Goal: Contribute content: Contribute content

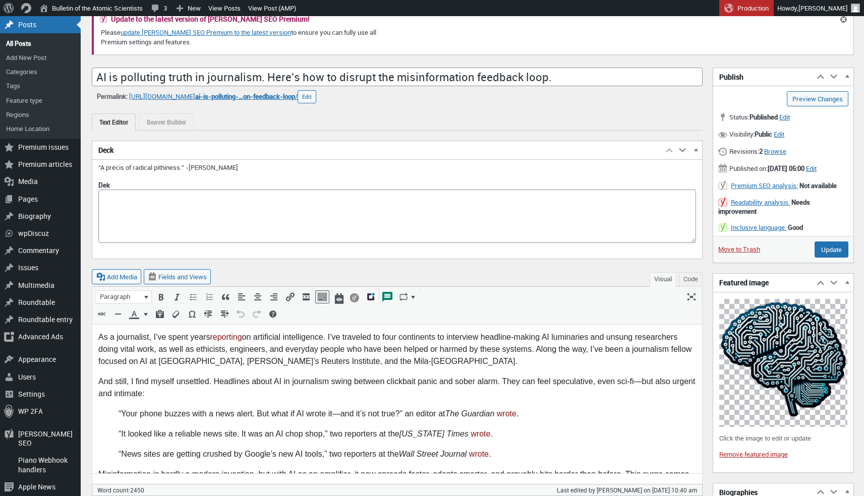
scroll to position [103, 0]
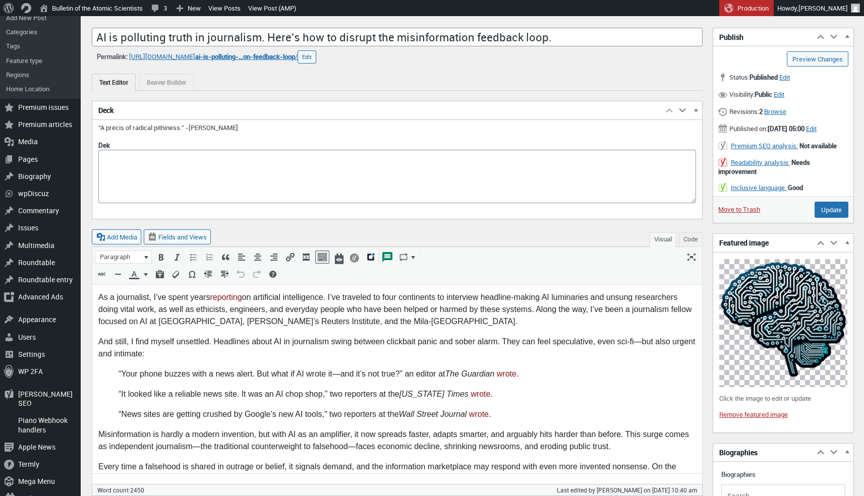
click at [765, 357] on img at bounding box center [783, 323] width 128 height 128
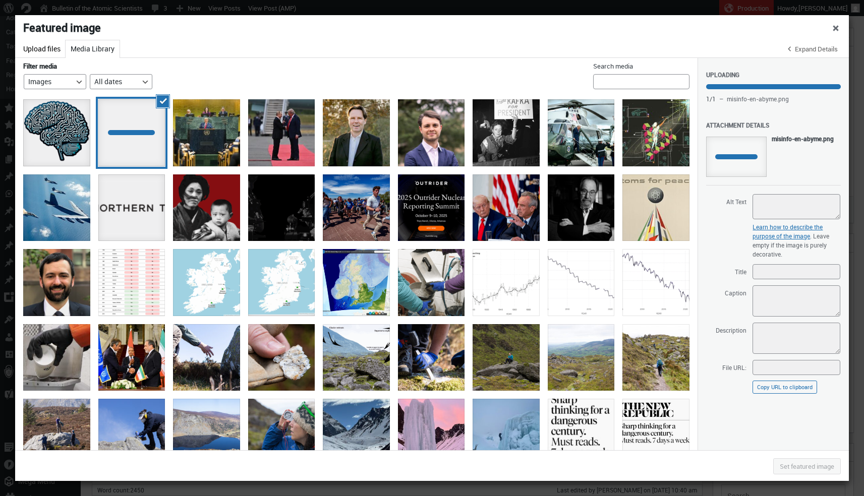
click at [674, 39] on h1 "Featured image" at bounding box center [431, 27] width 833 height 25
click at [760, 297] on textarea "Caption" at bounding box center [796, 300] width 88 height 31
click at [175, 126] on div at bounding box center [206, 132] width 67 height 67
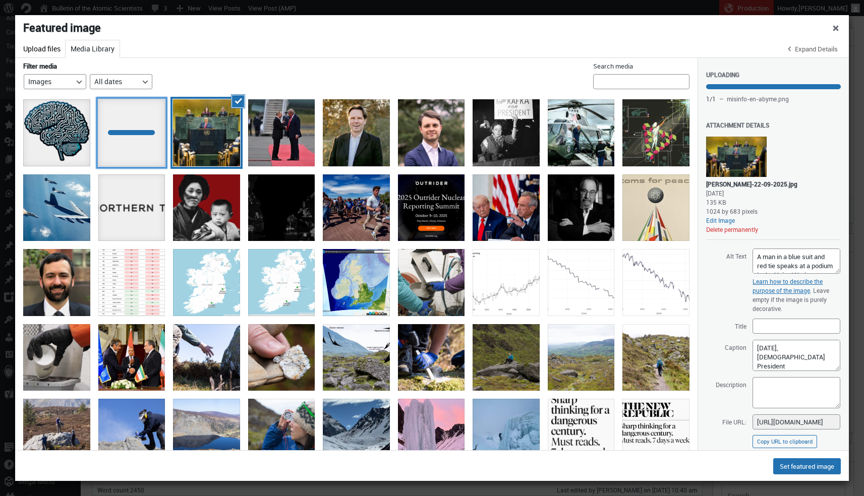
click at [144, 134] on div at bounding box center [131, 132] width 67 height 67
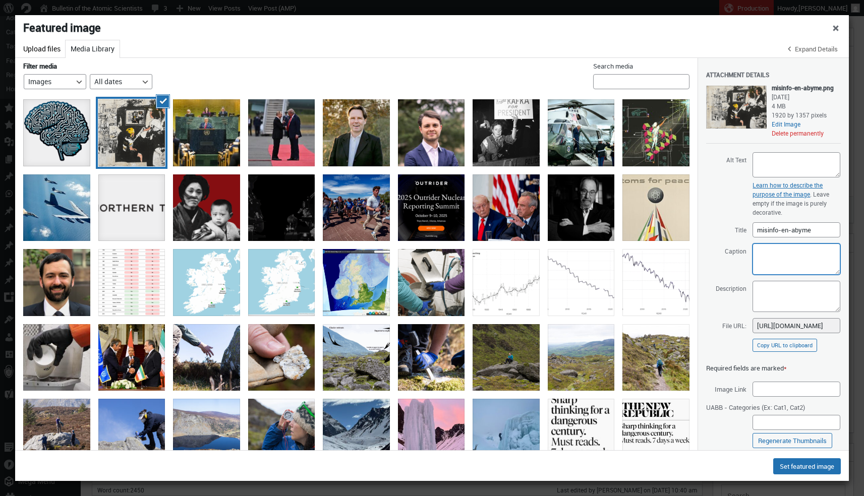
click at [797, 254] on textarea "Caption" at bounding box center [796, 259] width 88 height 31
paste textarea "[PERSON_NAME] & Power Tools of AI / [URL][DOMAIN_NAME] / [URL][DOMAIN_NAME]"
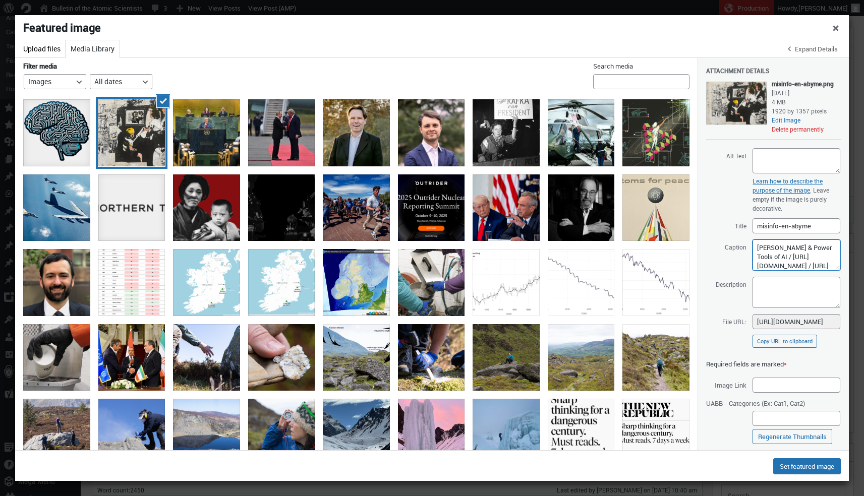
scroll to position [0, 0]
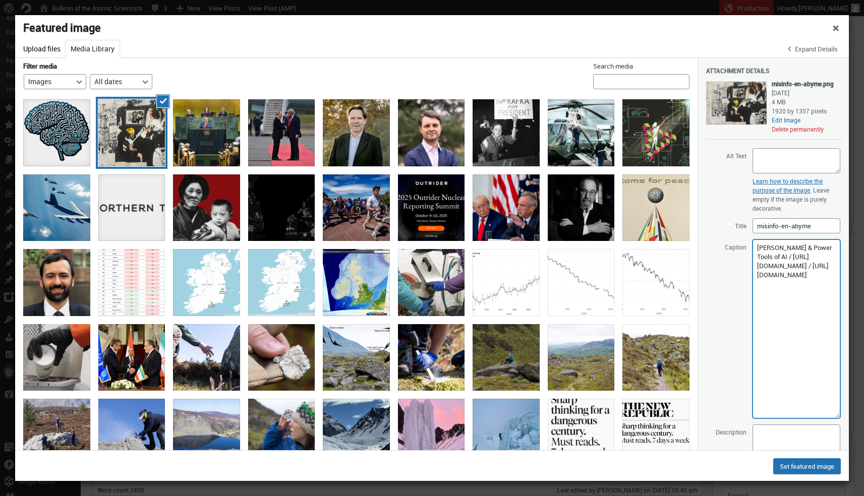
click at [758, 247] on textarea "[PERSON_NAME] & Power Tools of AI / [URL][DOMAIN_NAME] / [URL][DOMAIN_NAME]" at bounding box center [796, 329] width 88 height 179
paste textarea "[URL][DOMAIN_NAME]"
click at [779, 253] on textarea "Modified from original image by [PERSON_NAME] & <a href="[URL][DOMAIN_NAME]">Po…" at bounding box center [796, 329] width 88 height 179
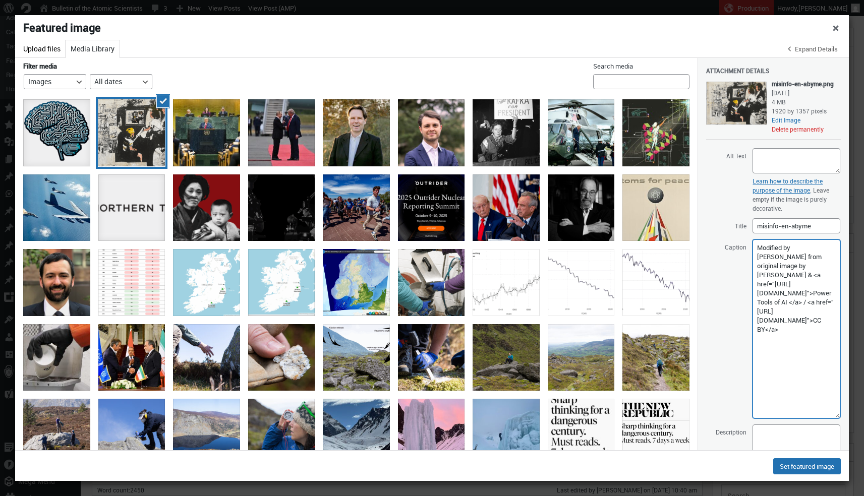
type textarea "Modified by [PERSON_NAME] from original image by [PERSON_NAME] & <a href="[URL]…"
click at [797, 441] on textarea "Description" at bounding box center [796, 440] width 88 height 31
paste textarea "Modified by [PERSON_NAME] from original image by [PERSON_NAME] & <a href="[URL]…"
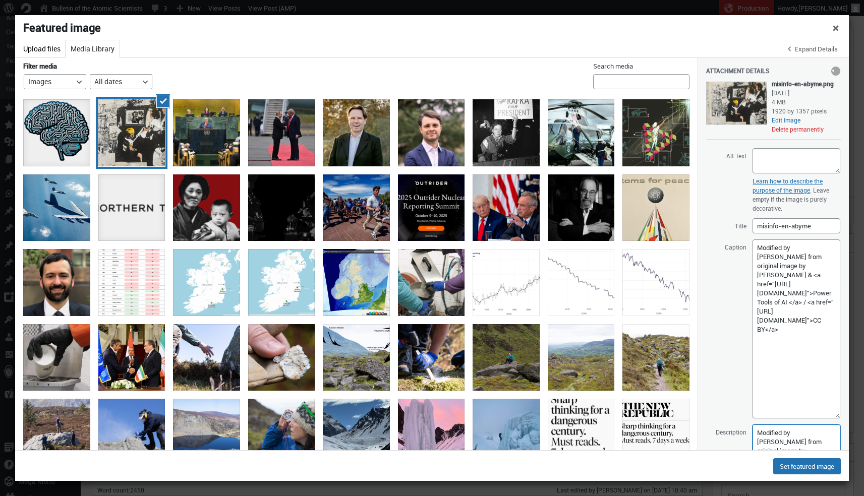
scroll to position [5, 0]
type textarea "Modified by [PERSON_NAME] from original image by [PERSON_NAME] & <a href="[URL]…"
click at [797, 466] on button "Set featured image" at bounding box center [807, 466] width 68 height 16
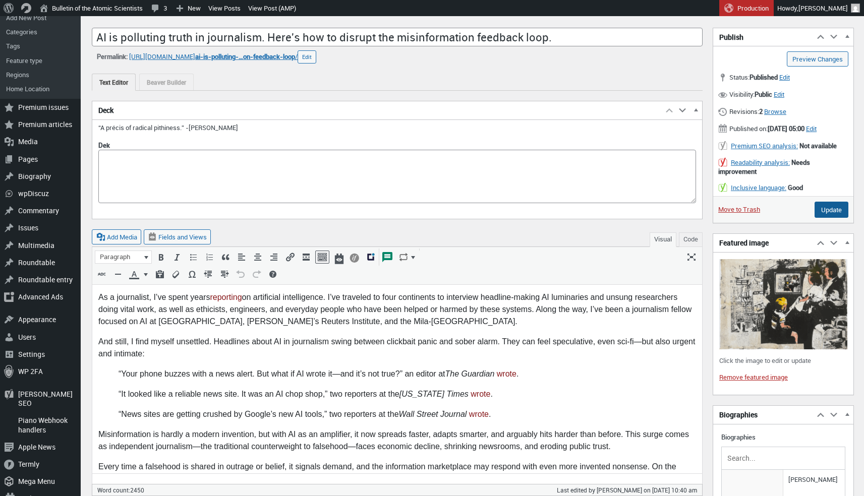
click at [831, 218] on input "Update" at bounding box center [831, 210] width 34 height 16
